Goal: Task Accomplishment & Management: Complete application form

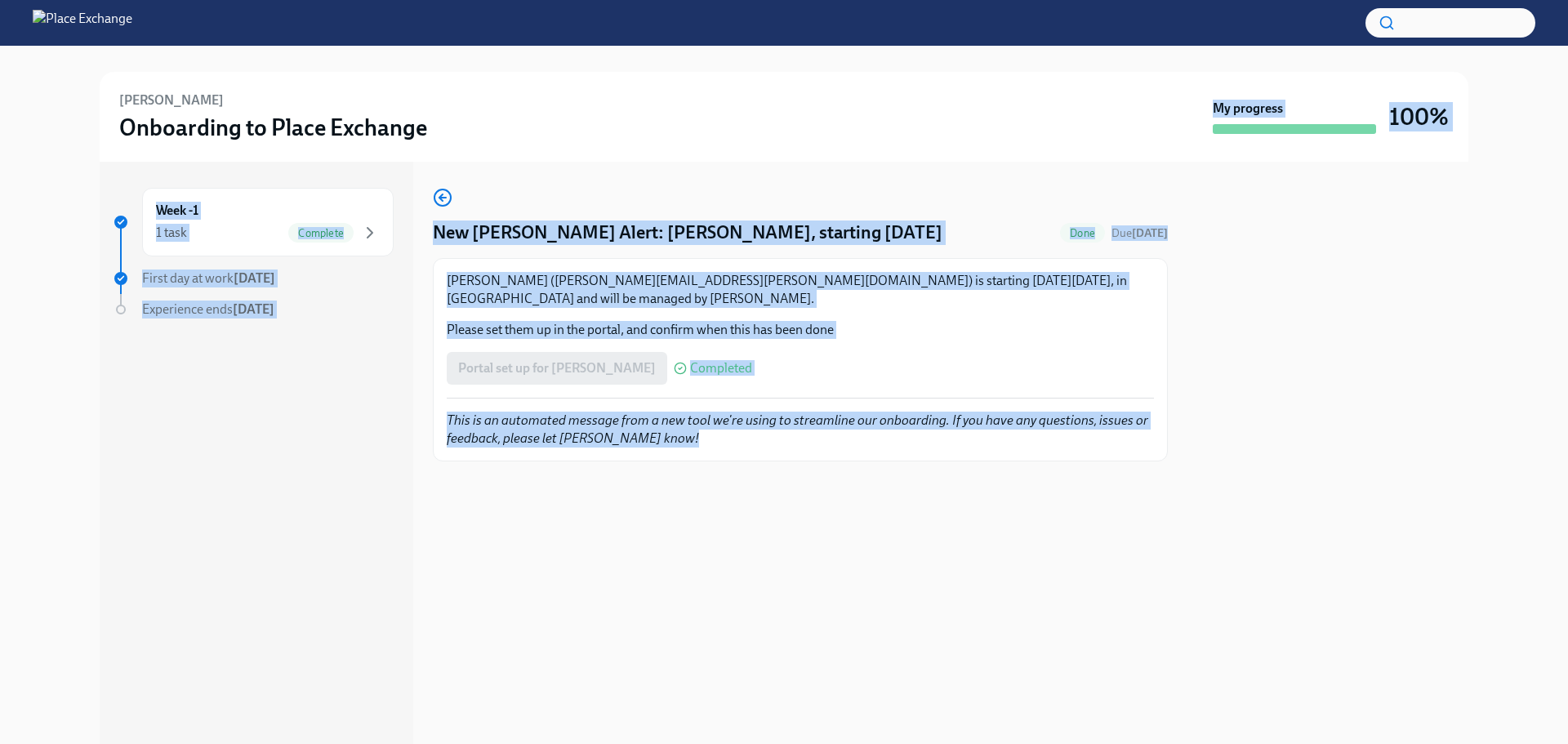
drag, startPoint x: 1052, startPoint y: 530, endPoint x: 596, endPoint y: 88, distance: 635.1
click at [601, 98] on div "[PERSON_NAME] Onboarding to Place Exchange My progress 100% Week -1 1 task Comp…" at bounding box center [784, 394] width 1568 height 699
click at [596, 88] on div "[PERSON_NAME] Onboarding to Place Exchange My progress 100%" at bounding box center [784, 116] width 1369 height 90
drag, startPoint x: 118, startPoint y: 95, endPoint x: 1011, endPoint y: 558, distance: 1005.9
click at [1011, 558] on div "[PERSON_NAME] Onboarding to Place Exchange My progress 100% Week -1 1 task Comp…" at bounding box center [784, 394] width 1568 height 699
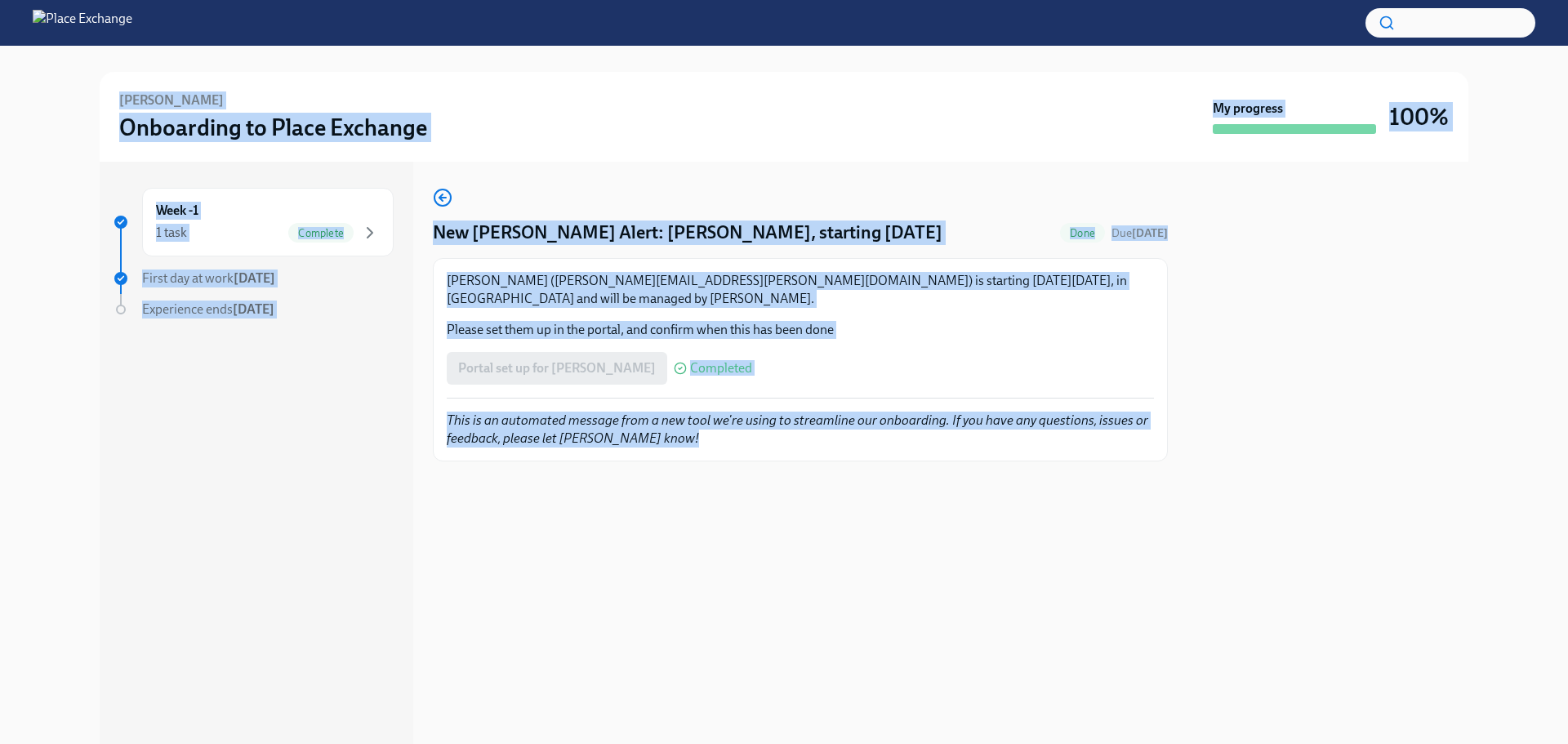
click at [1121, 568] on div "New [PERSON_NAME] Alert: [PERSON_NAME], starting [DATE] Done Due [DATE] [PERSON…" at bounding box center [800, 452] width 735 height 583
drag, startPoint x: 1230, startPoint y: 590, endPoint x: 95, endPoint y: 83, distance: 1243.1
click at [95, 83] on div "[PERSON_NAME] Onboarding to Place Exchange My progress 100% Week -1 1 task Comp…" at bounding box center [784, 394] width 1568 height 699
click at [574, 111] on div "[PERSON_NAME] Onboarding to Place Exchange" at bounding box center [663, 117] width 1087 height 51
drag, startPoint x: 117, startPoint y: 96, endPoint x: 993, endPoint y: 485, distance: 958.5
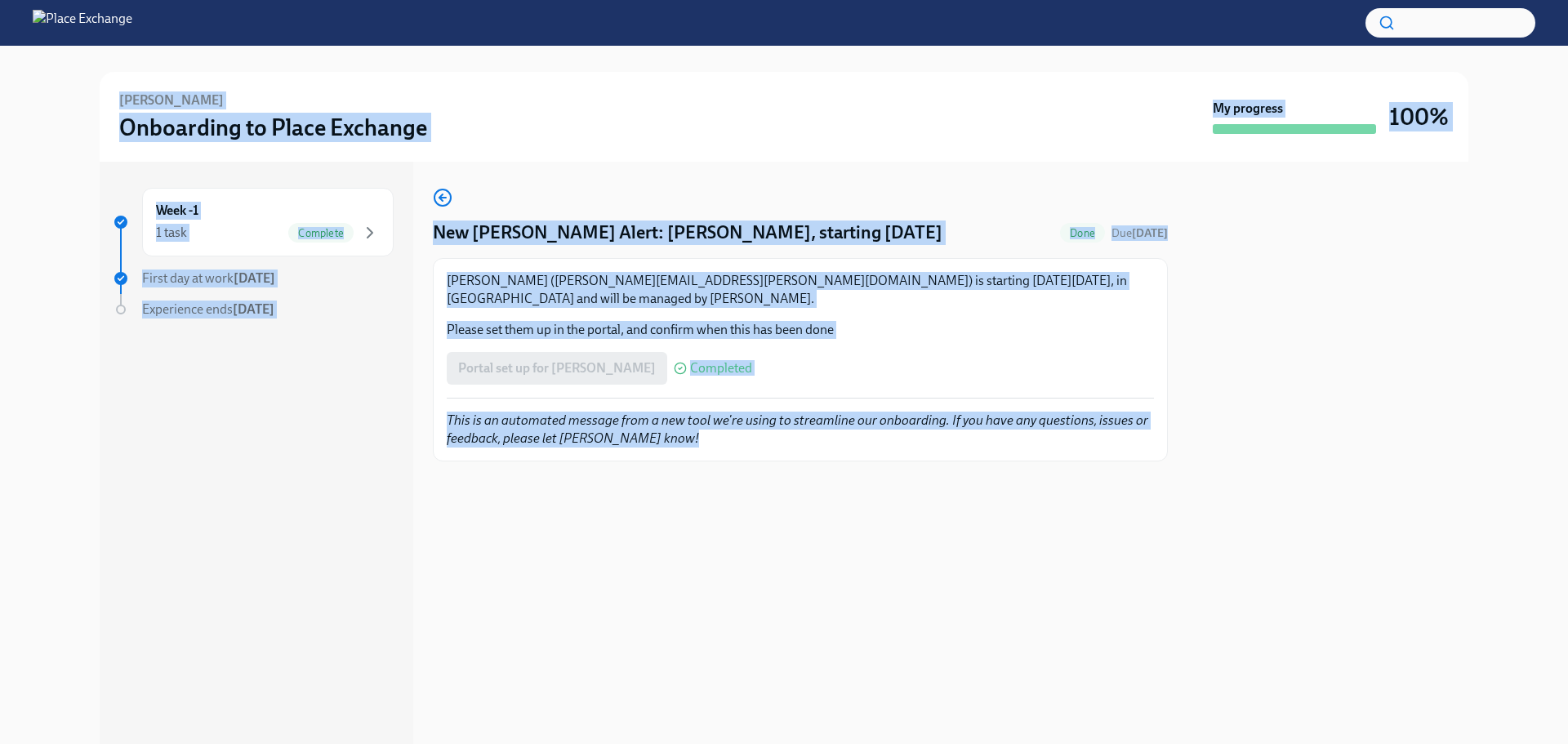
click at [980, 479] on div "[PERSON_NAME] Onboarding to Place Exchange My progress 100% Week -1 1 task Comp…" at bounding box center [784, 394] width 1568 height 699
click at [1012, 489] on div at bounding box center [800, 488] width 735 height 53
drag, startPoint x: 1082, startPoint y: 570, endPoint x: 237, endPoint y: 121, distance: 956.9
click at [237, 121] on div "[PERSON_NAME] Onboarding to Place Exchange My progress 100% Week -1 1 task Comp…" at bounding box center [784, 394] width 1568 height 699
click at [839, 119] on div "[PERSON_NAME] Onboarding to Place Exchange" at bounding box center [663, 117] width 1087 height 51
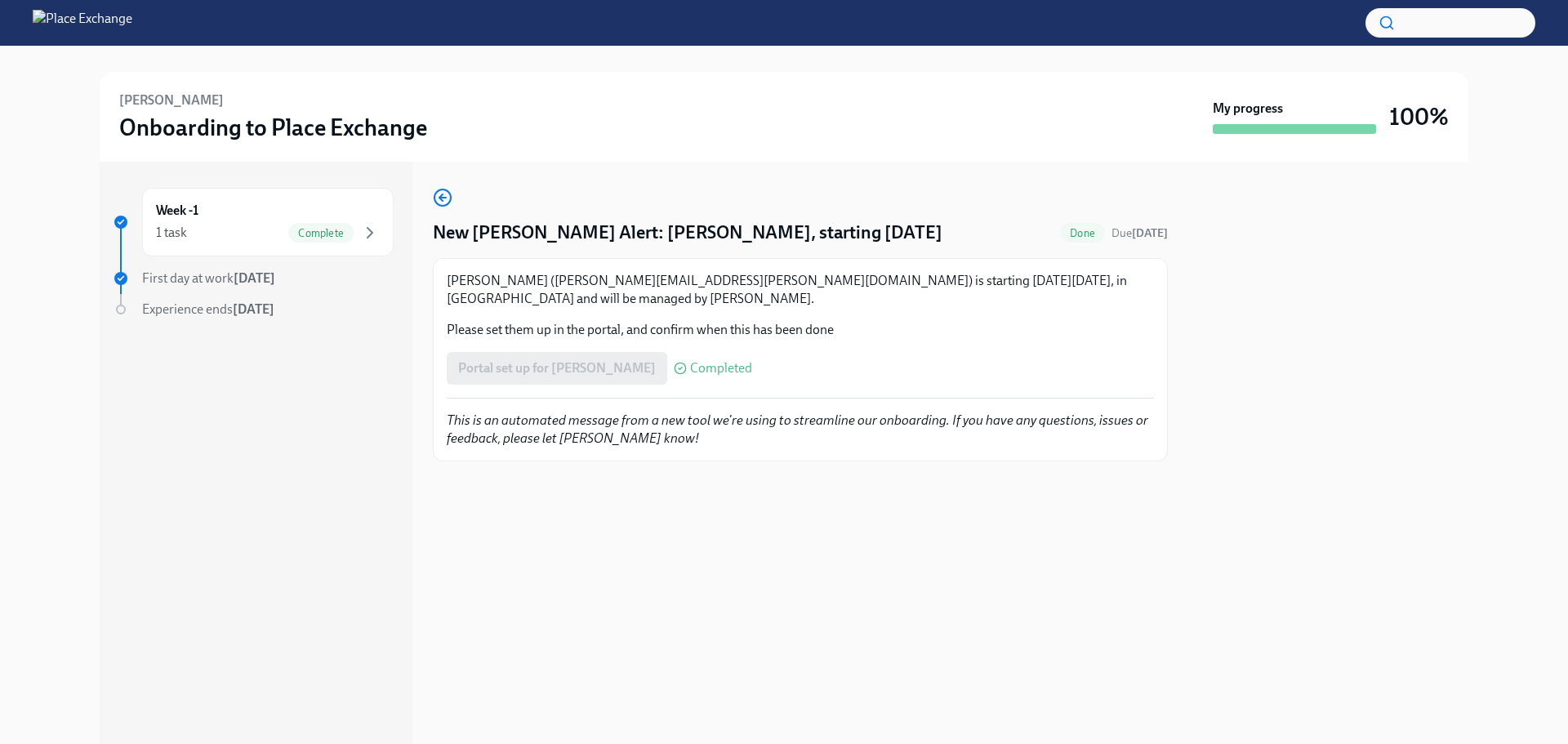
click at [1325, 135] on div "[PERSON_NAME] Onboarding to Place Exchange My progress 100%" at bounding box center [784, 117] width 1330 height 51
click at [323, 229] on span "Complete" at bounding box center [321, 234] width 65 height 13
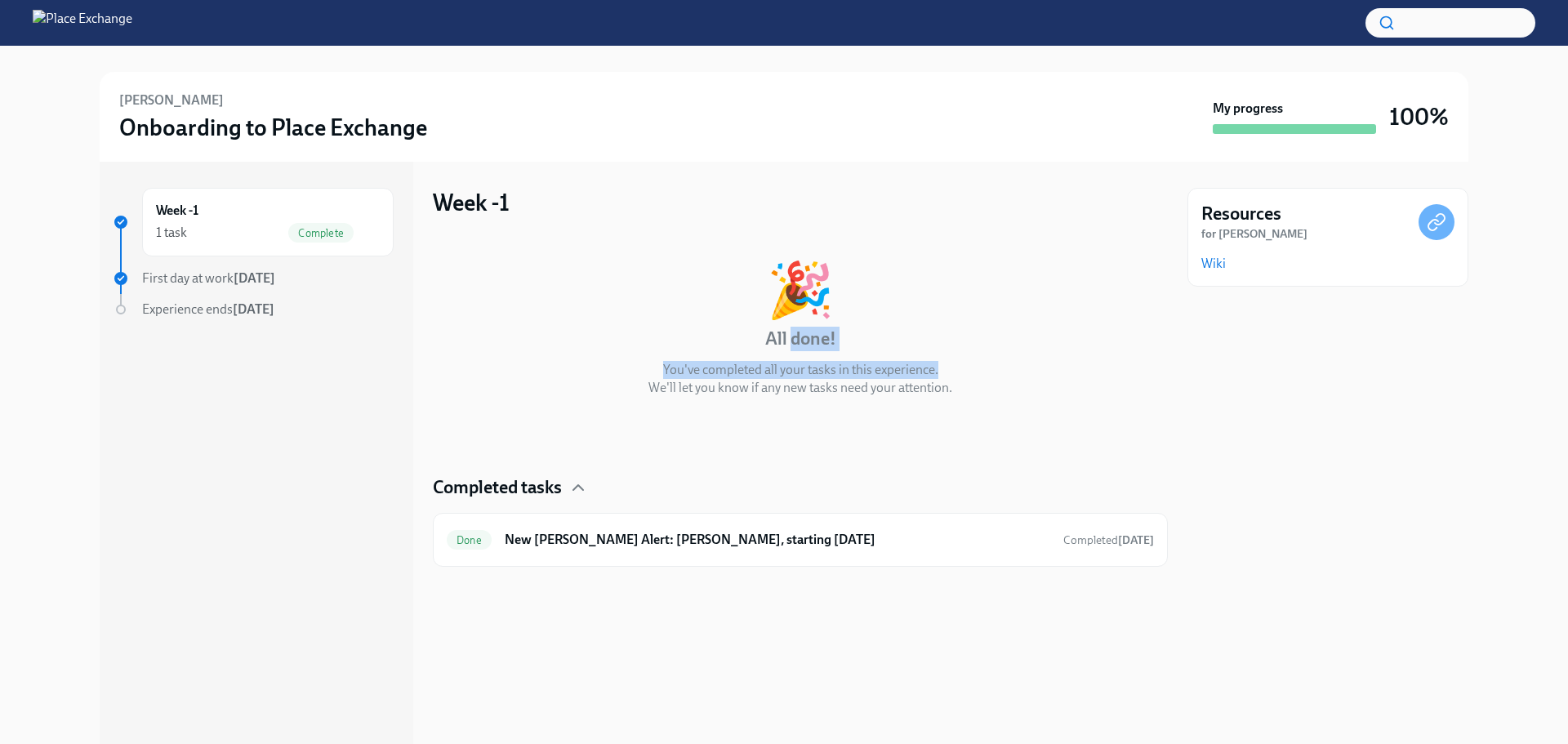
drag, startPoint x: 788, startPoint y: 333, endPoint x: 1006, endPoint y: 333, distance: 218.0
click at [997, 333] on div "🎉 All done! You've completed all your tasks in this experience. We'll let you k…" at bounding box center [800, 330] width 735 height 134
click at [1006, 333] on div "🎉 All done! You've completed all your tasks in this experience. We'll let you k…" at bounding box center [800, 330] width 735 height 134
